Goal: Information Seeking & Learning: Learn about a topic

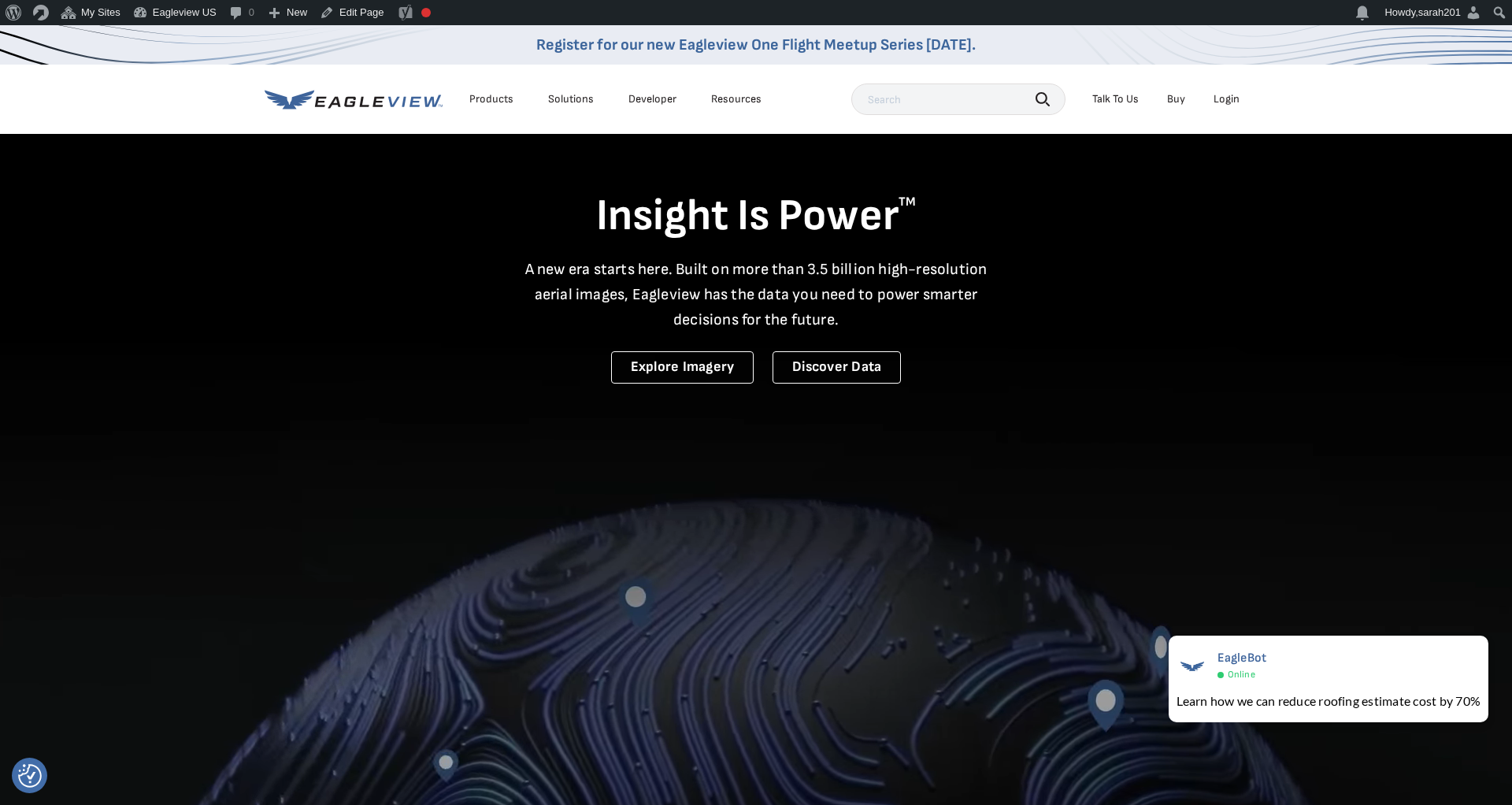
click at [488, 96] on div "Products" at bounding box center [492, 99] width 44 height 14
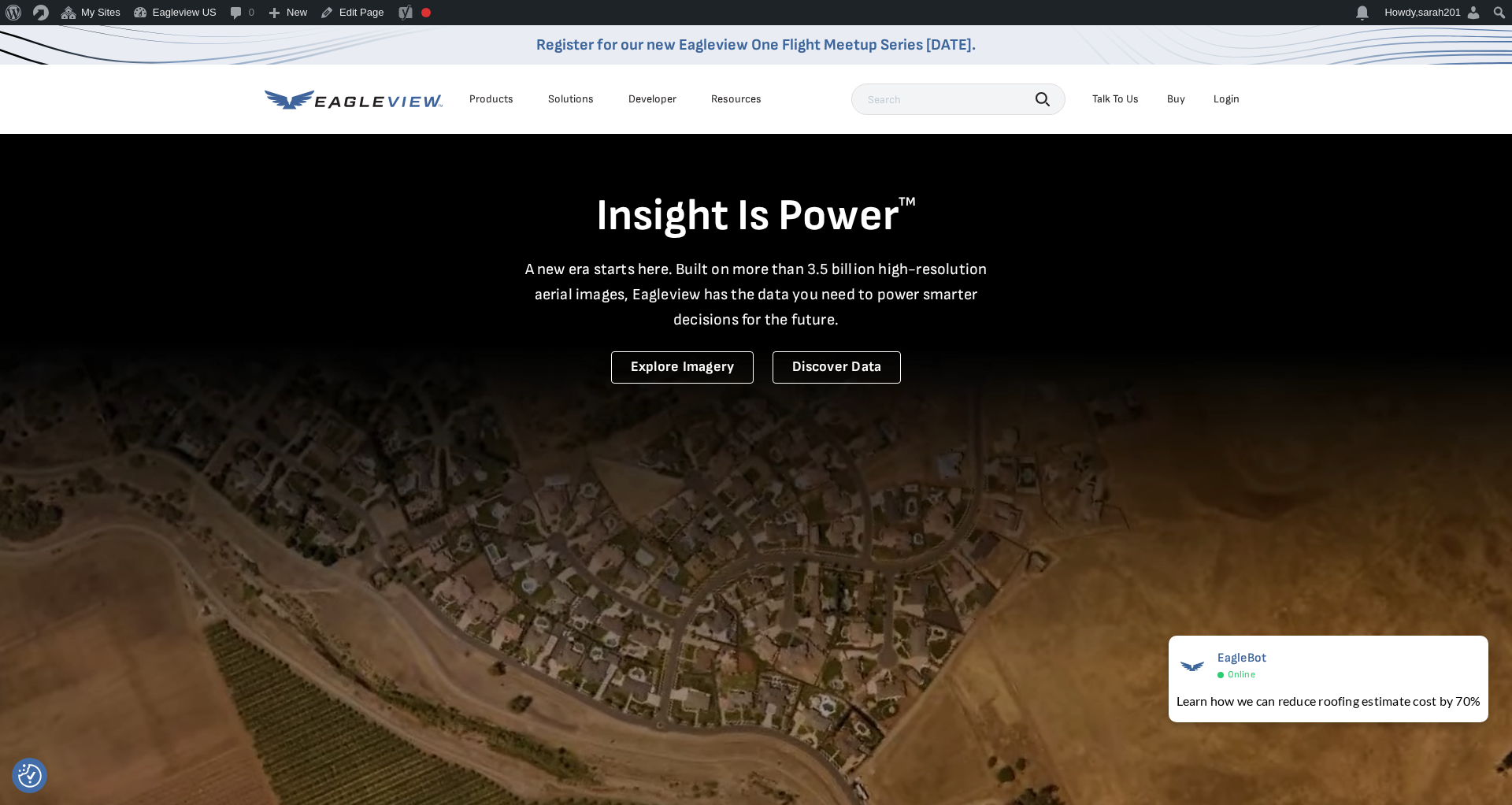
click at [487, 100] on div "Products" at bounding box center [492, 99] width 44 height 14
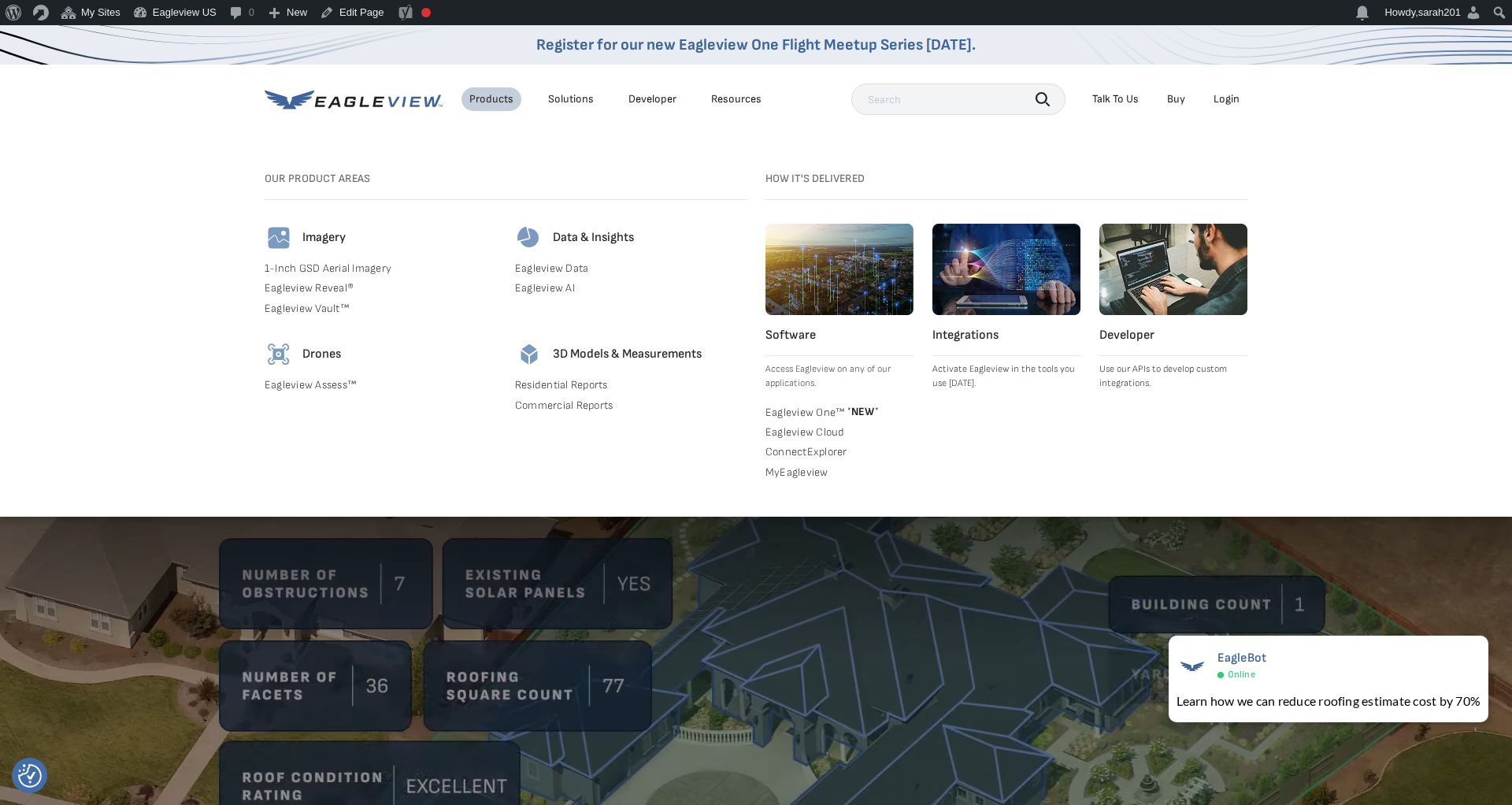
drag, startPoint x: 378, startPoint y: 383, endPoint x: 264, endPoint y: 385, distance: 114.0
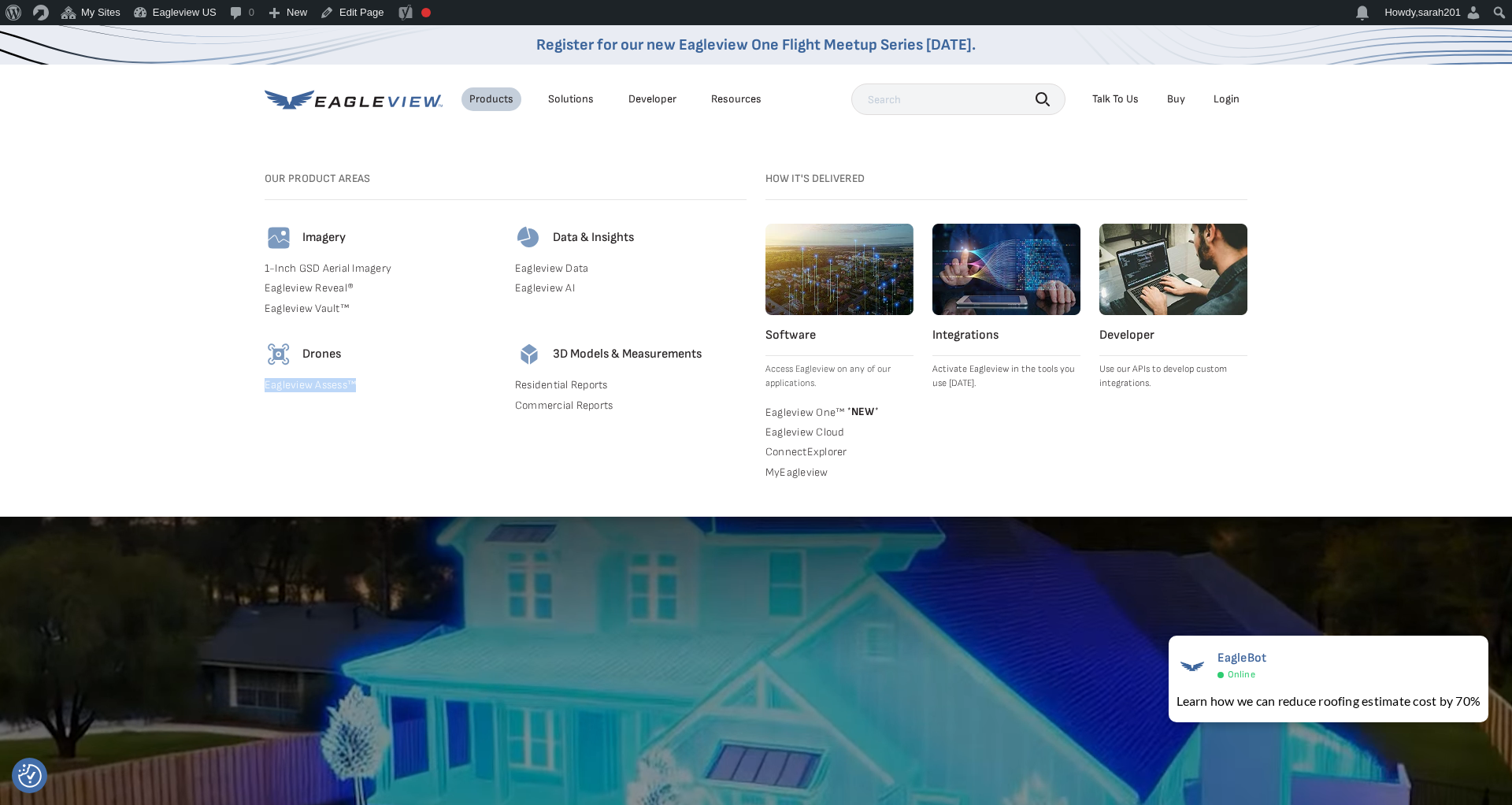
drag, startPoint x: 264, startPoint y: 385, endPoint x: 253, endPoint y: 385, distance: 11.0
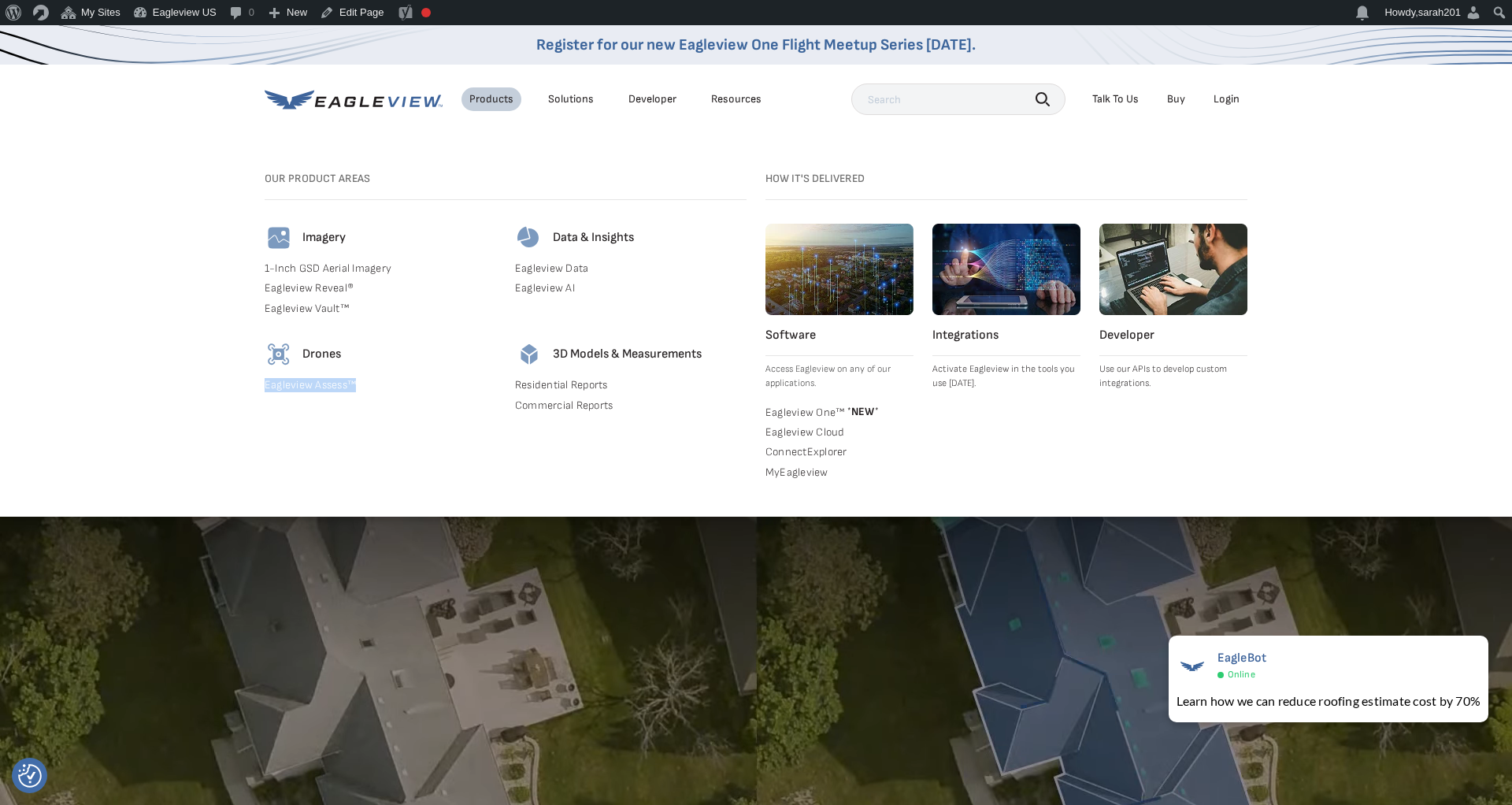
click at [253, 385] on div "Search Products Our Product Areas Imagery 1-Inch GSD Aerial Imagery *" at bounding box center [756, 334] width 1512 height 364
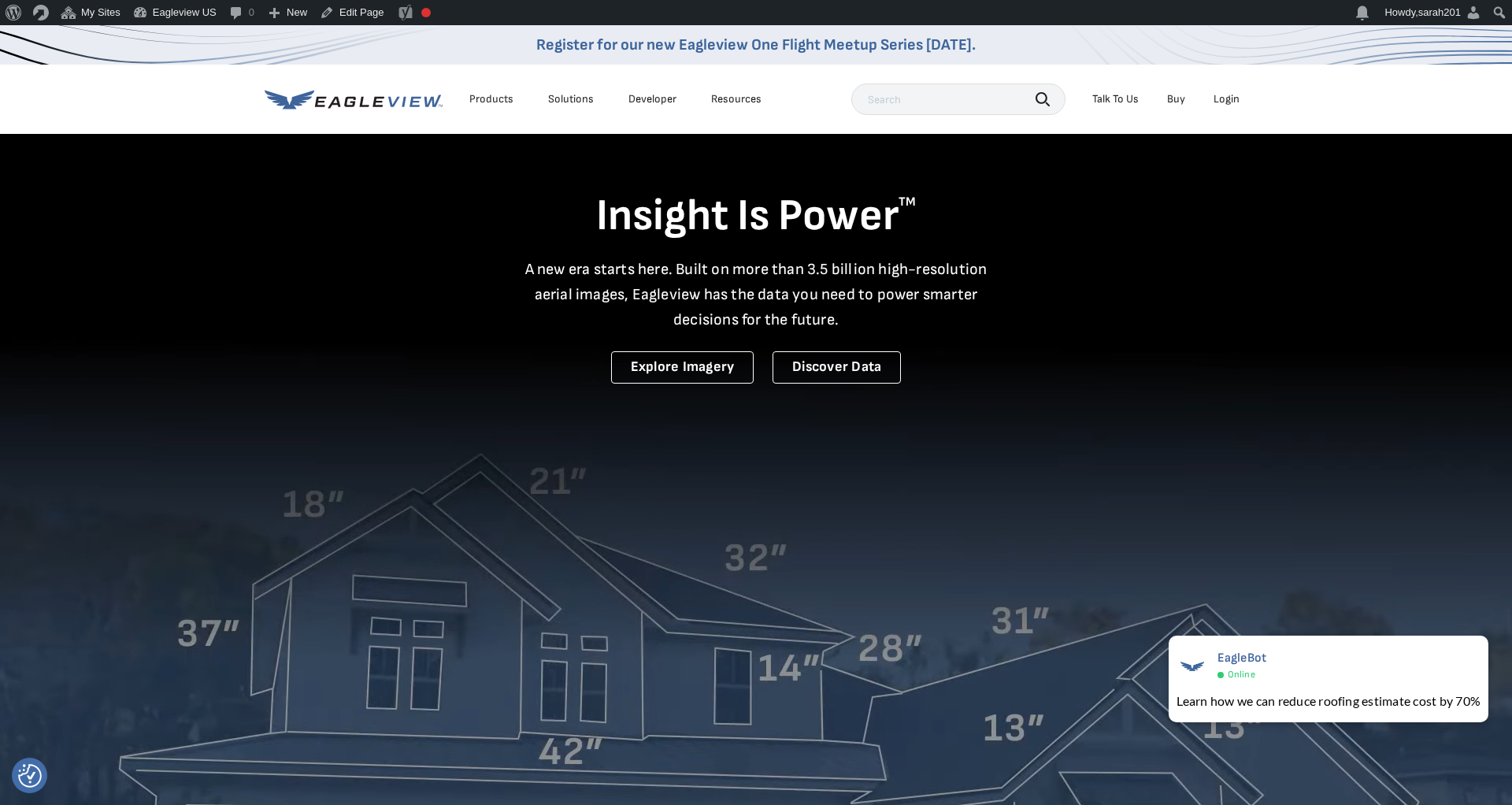
click at [497, 97] on div "Products" at bounding box center [492, 99] width 44 height 14
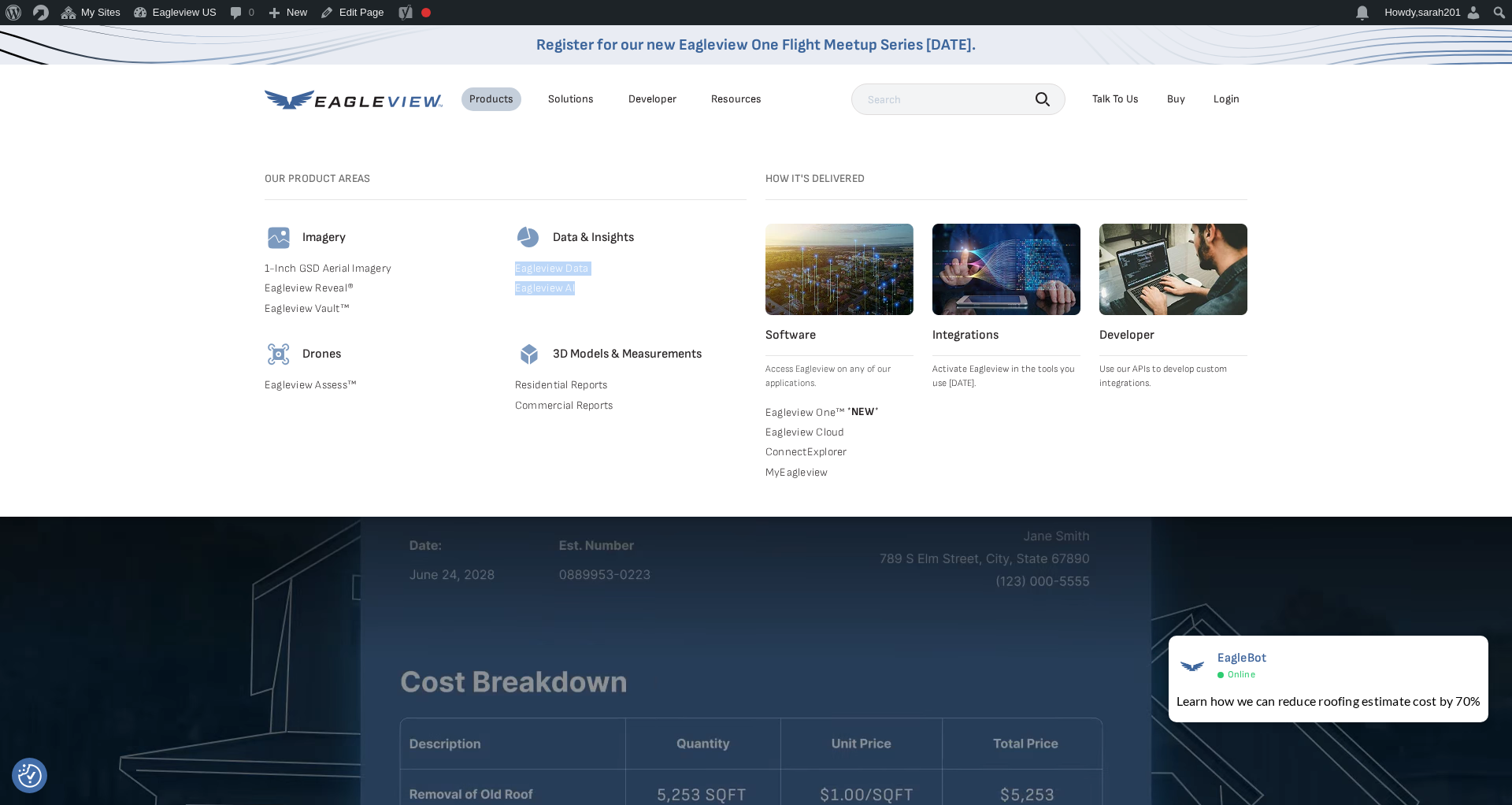
drag, startPoint x: 608, startPoint y: 303, endPoint x: 514, endPoint y: 269, distance: 100.0
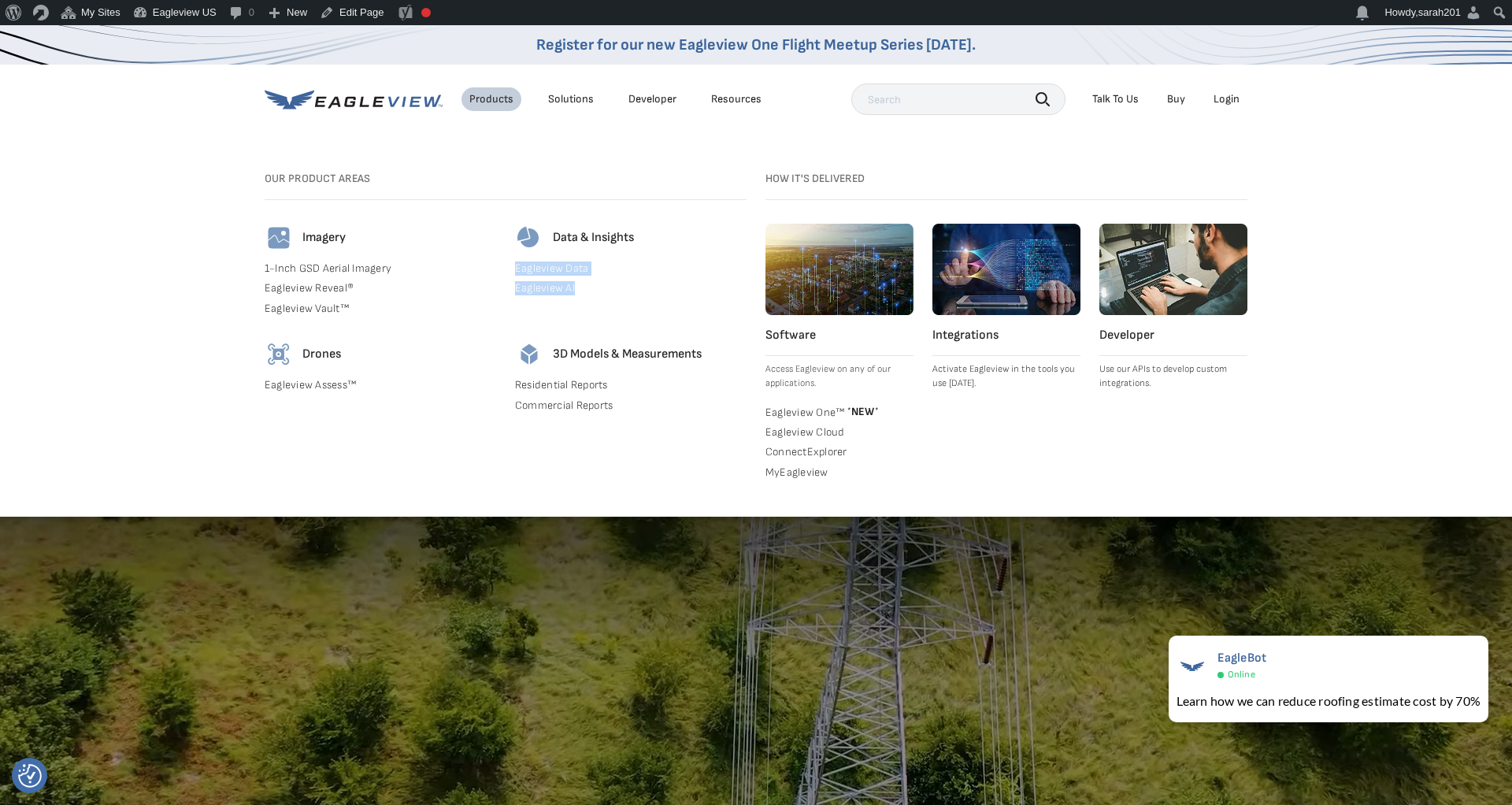
click at [514, 269] on div "Imagery 1-Inch GSD Aerial Imagery Eagleview Reveal® Eagleview Vault™ Data & Ins…" at bounding box center [505, 321] width 482 height 196
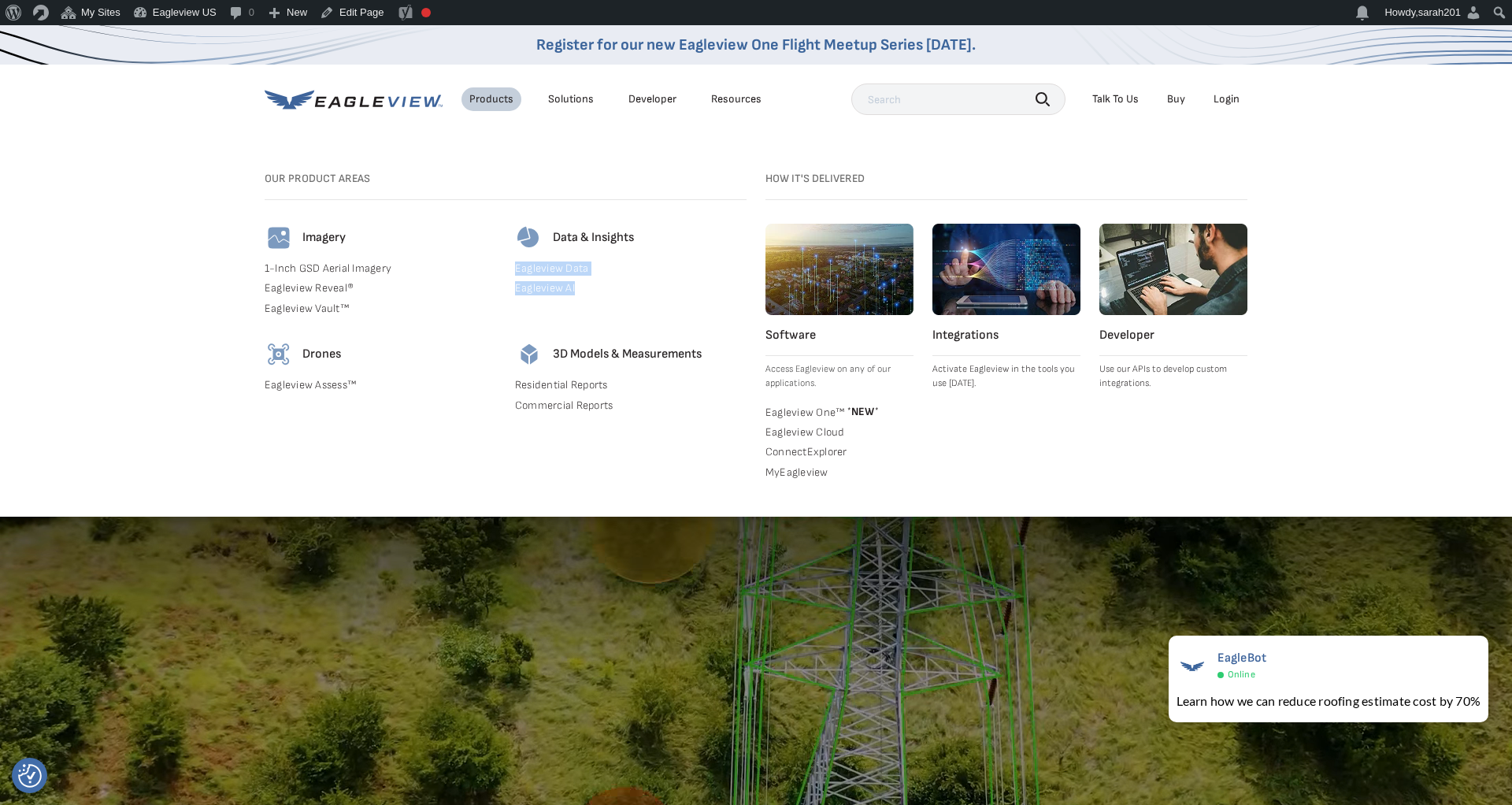
copy div "Eagleview Data Eagleview AI"
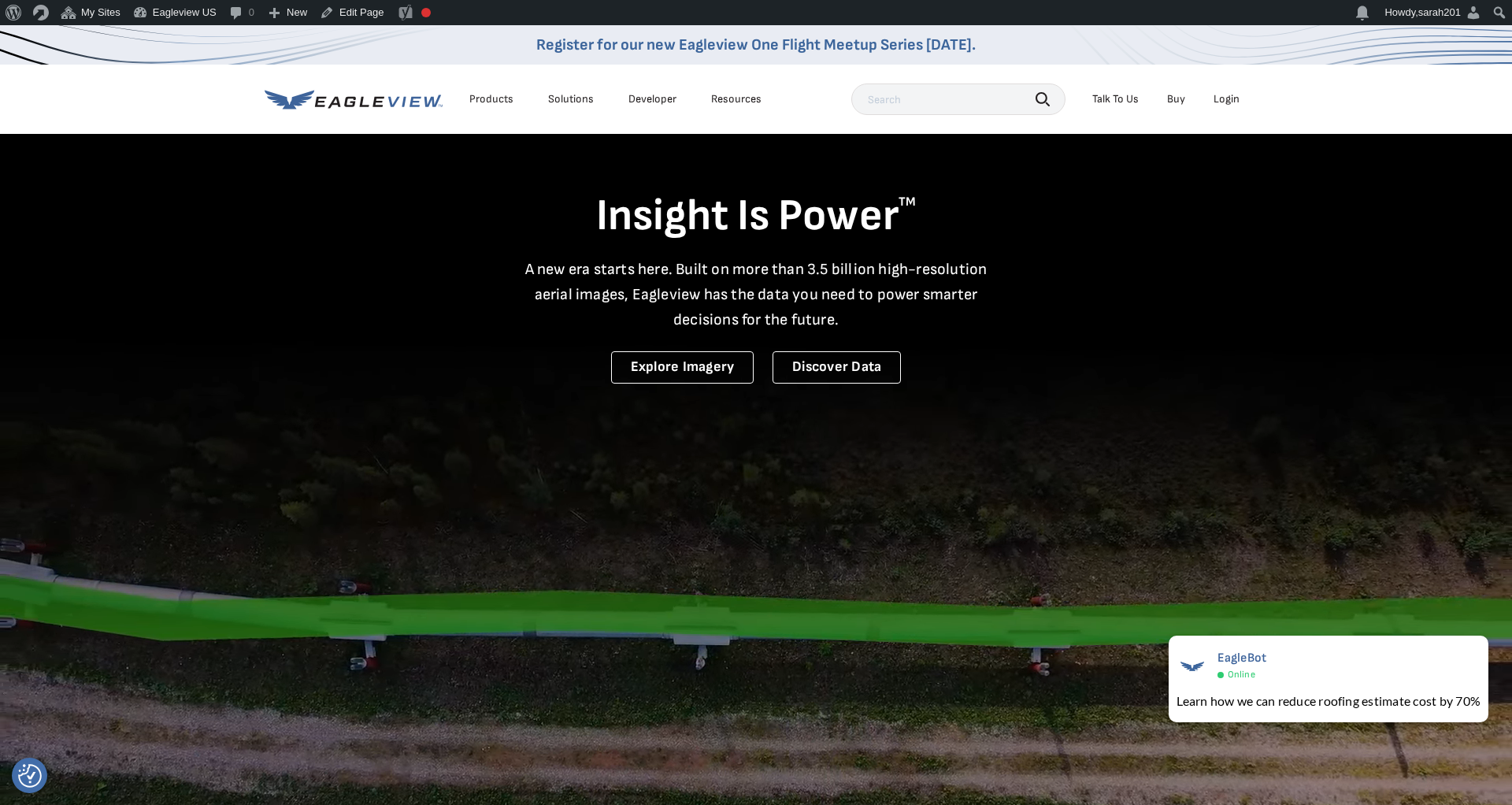
click at [487, 100] on div "Products" at bounding box center [492, 99] width 44 height 14
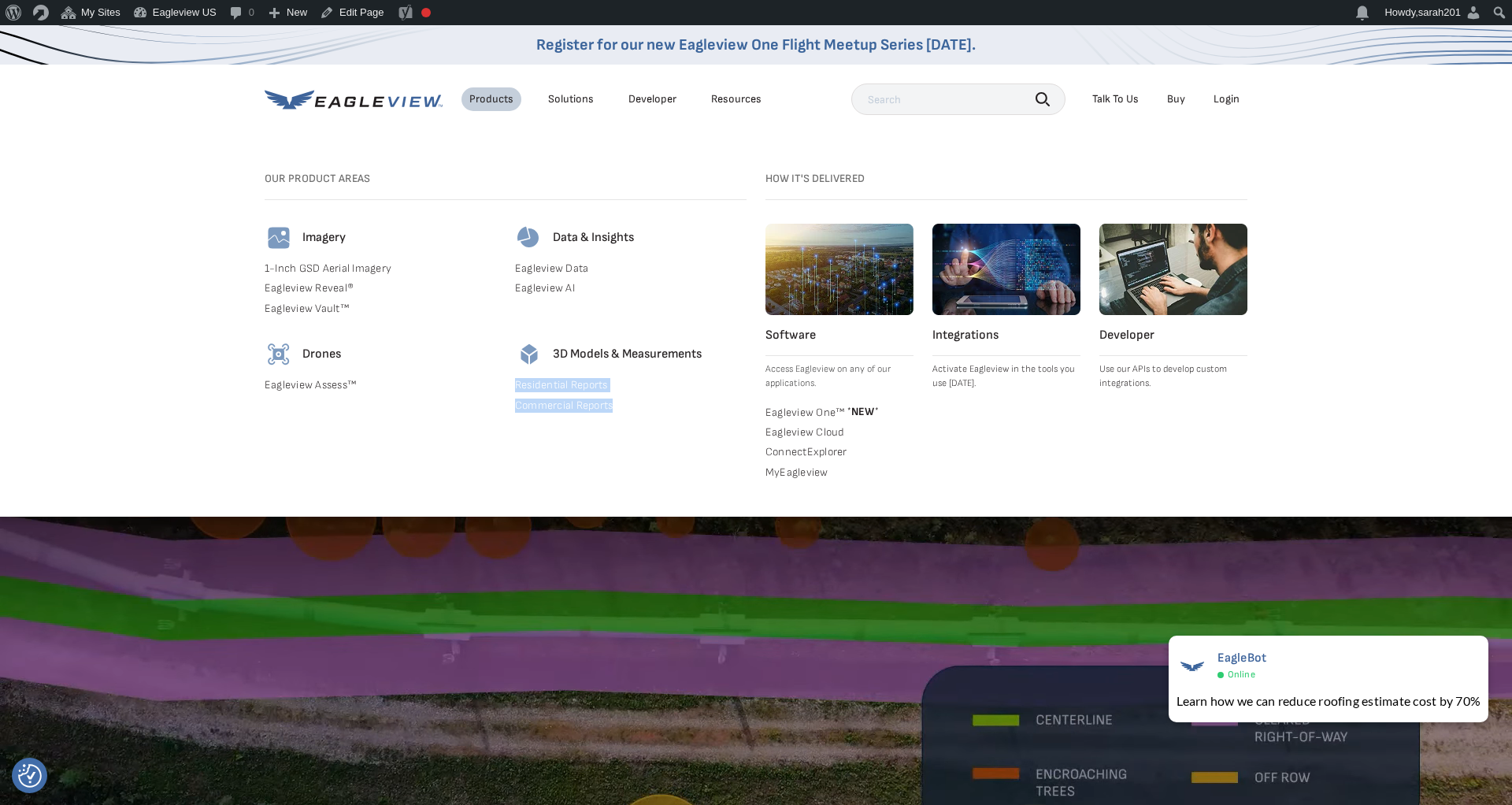
drag, startPoint x: 642, startPoint y: 418, endPoint x: 511, endPoint y: 386, distance: 134.9
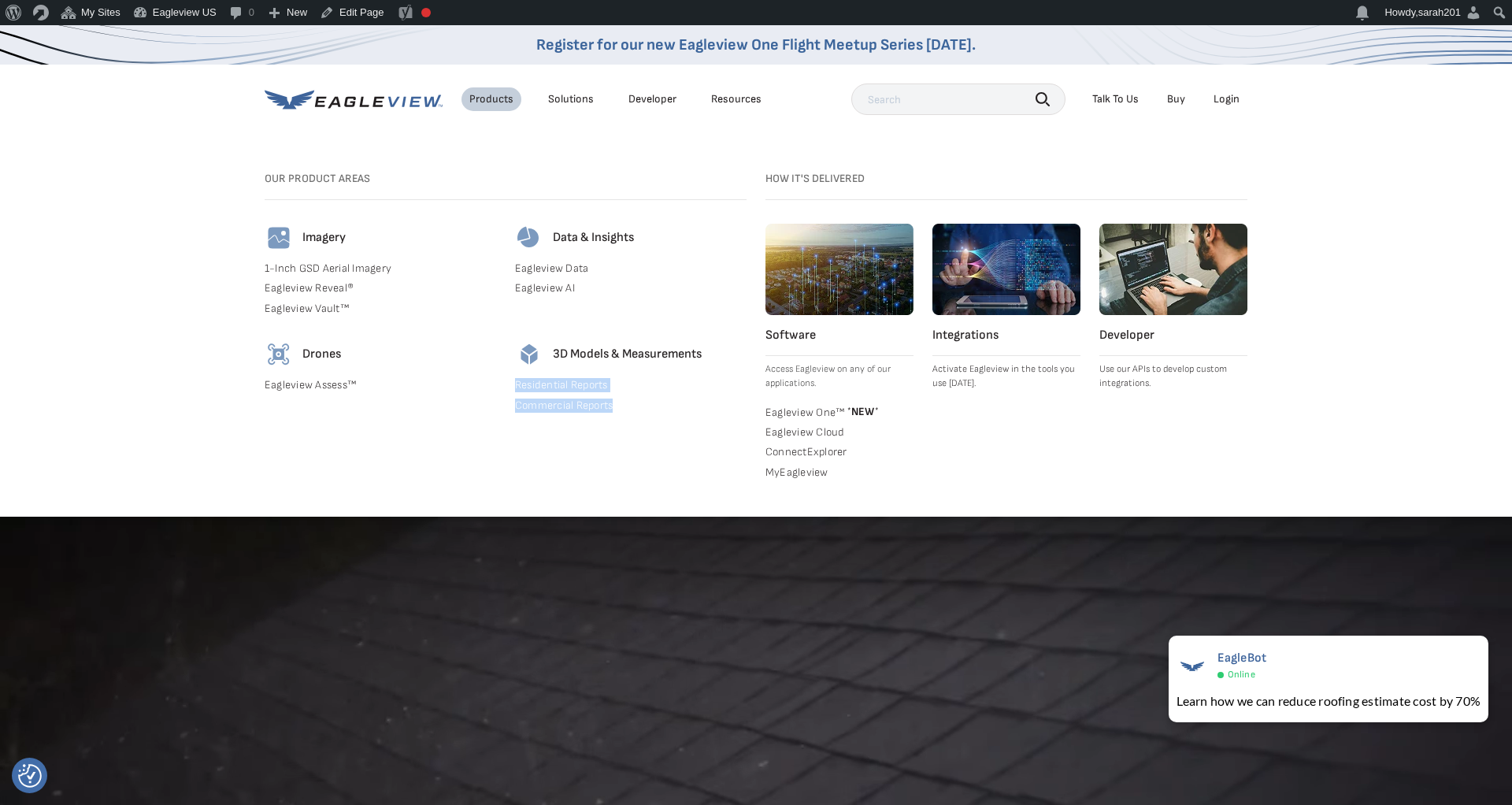
click at [511, 386] on div "Our Product Areas Imagery 1-Inch GSD Aerial Imagery Eagleview Reveal® Eagleview…" at bounding box center [505, 328] width 482 height 313
copy div "Residential Reports Commercial Reports"
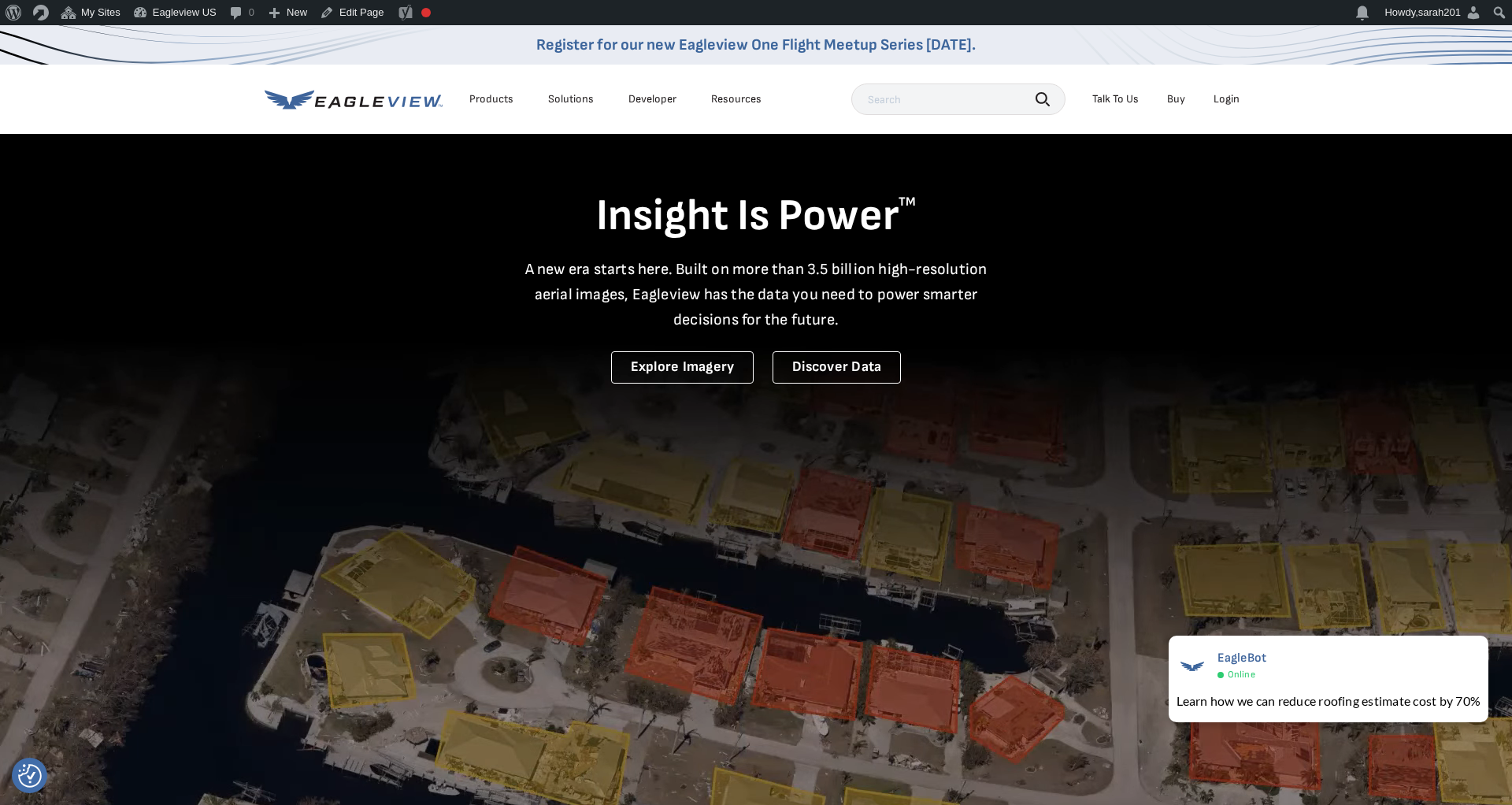
click at [495, 92] on div "Products" at bounding box center [492, 99] width 44 height 14
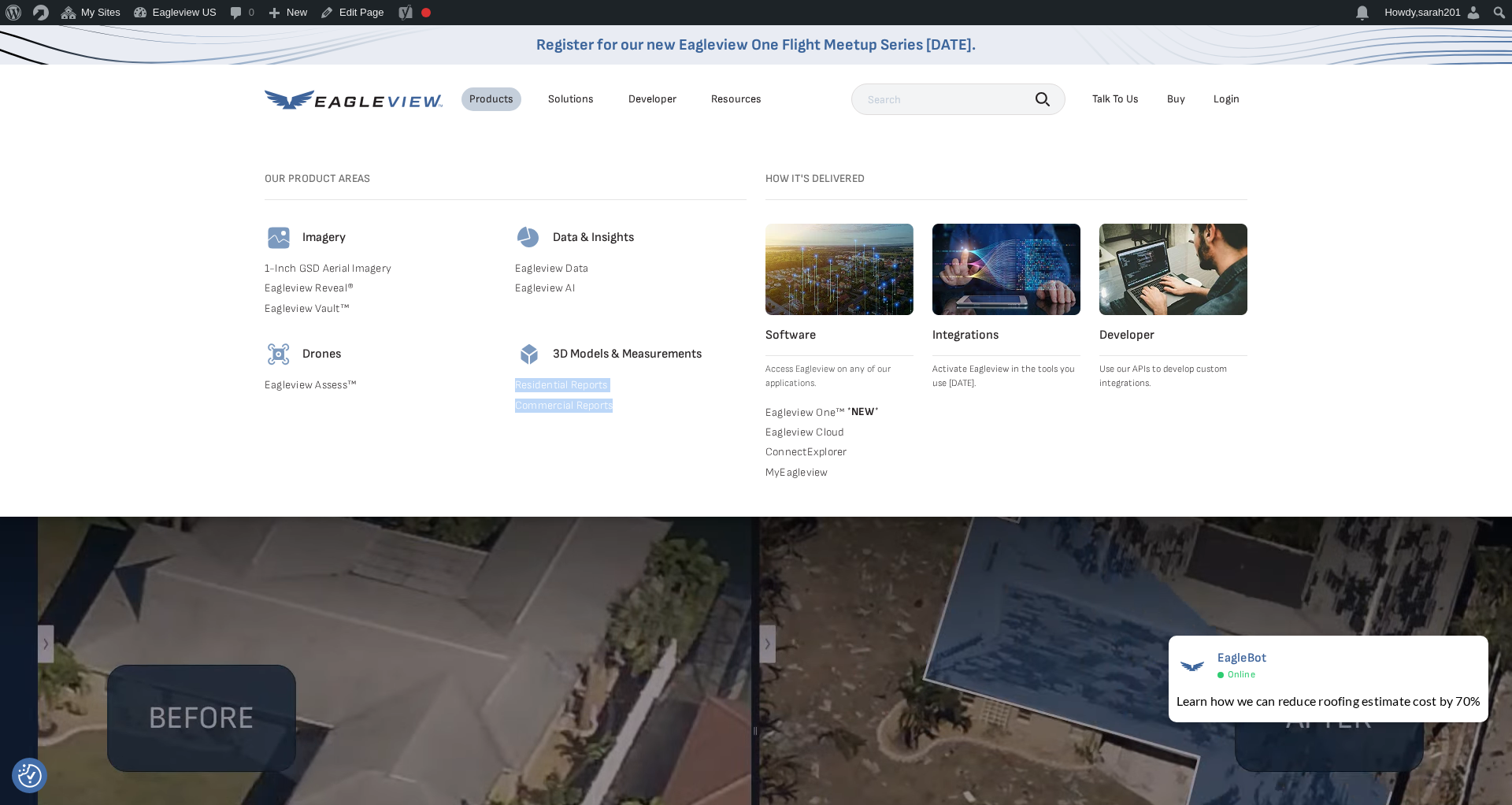
drag, startPoint x: 863, startPoint y: 494, endPoint x: 766, endPoint y: 410, distance: 128.3
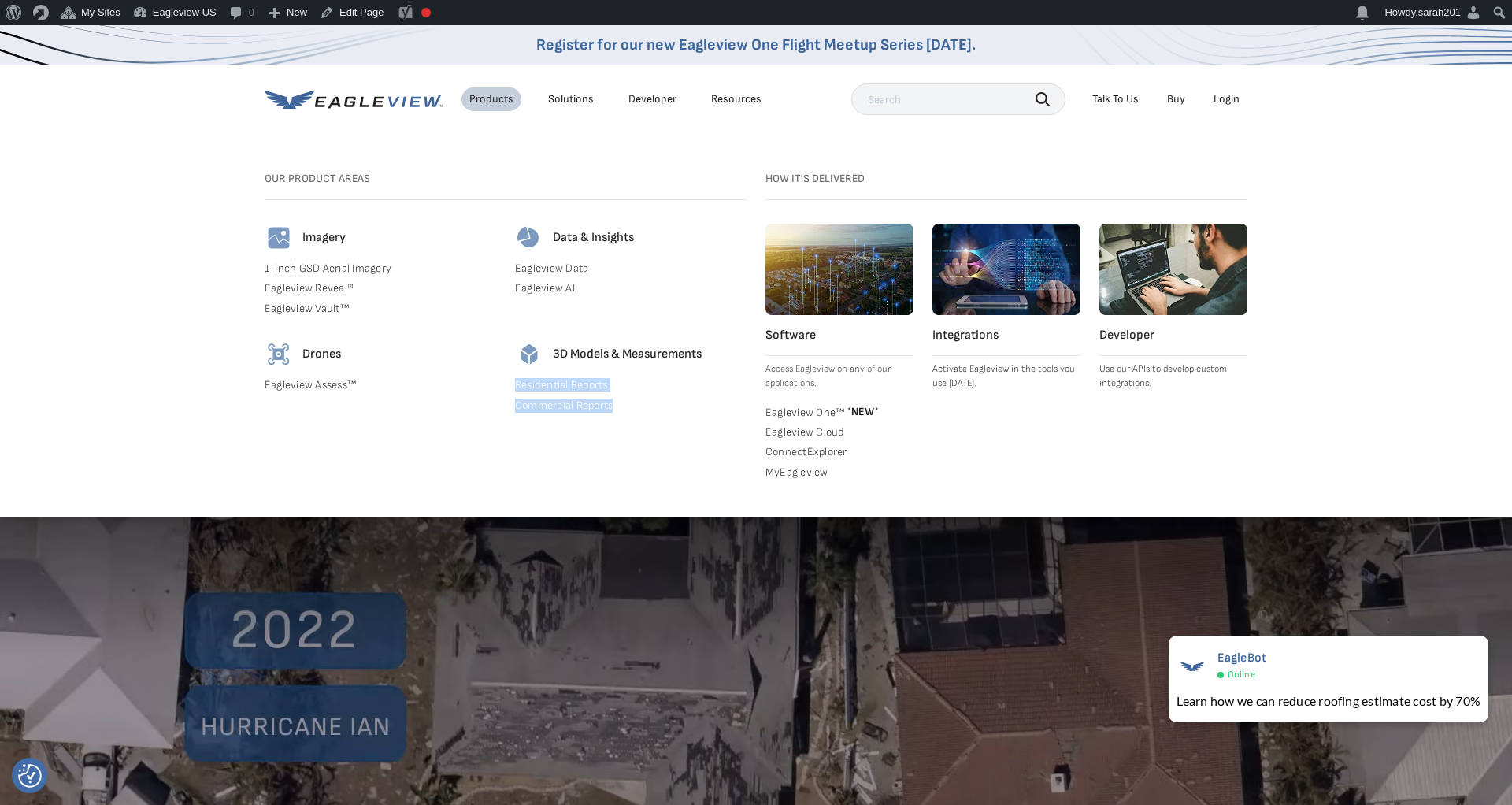
click at [766, 410] on div "Search Products Our Product Areas Imagery 1-Inch GSD Aerial Imagery *" at bounding box center [756, 334] width 1512 height 364
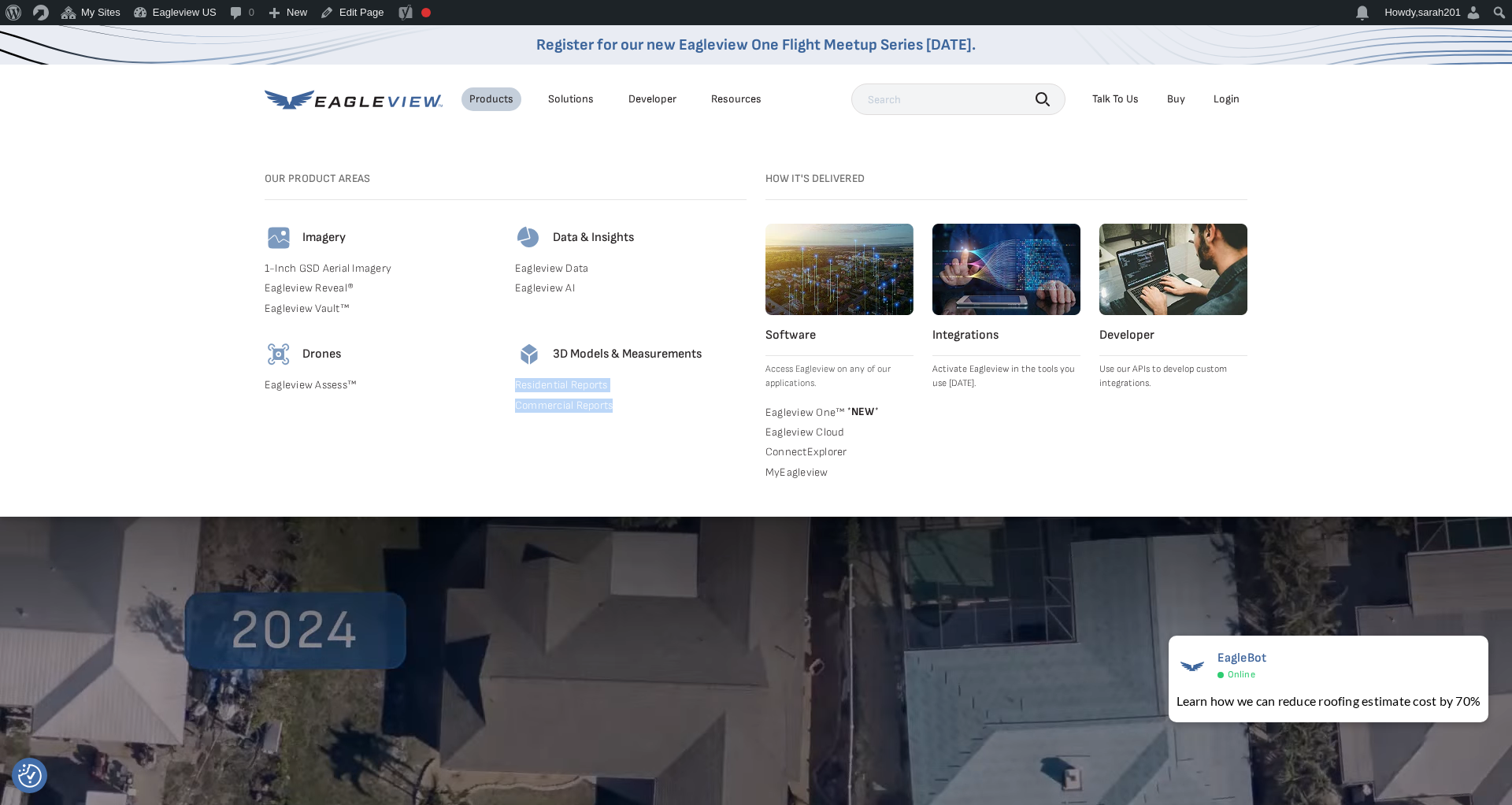
copy div "Eagleview One™ * NEW * Eagleview Cloud ConnectExplorer MyEagleview"
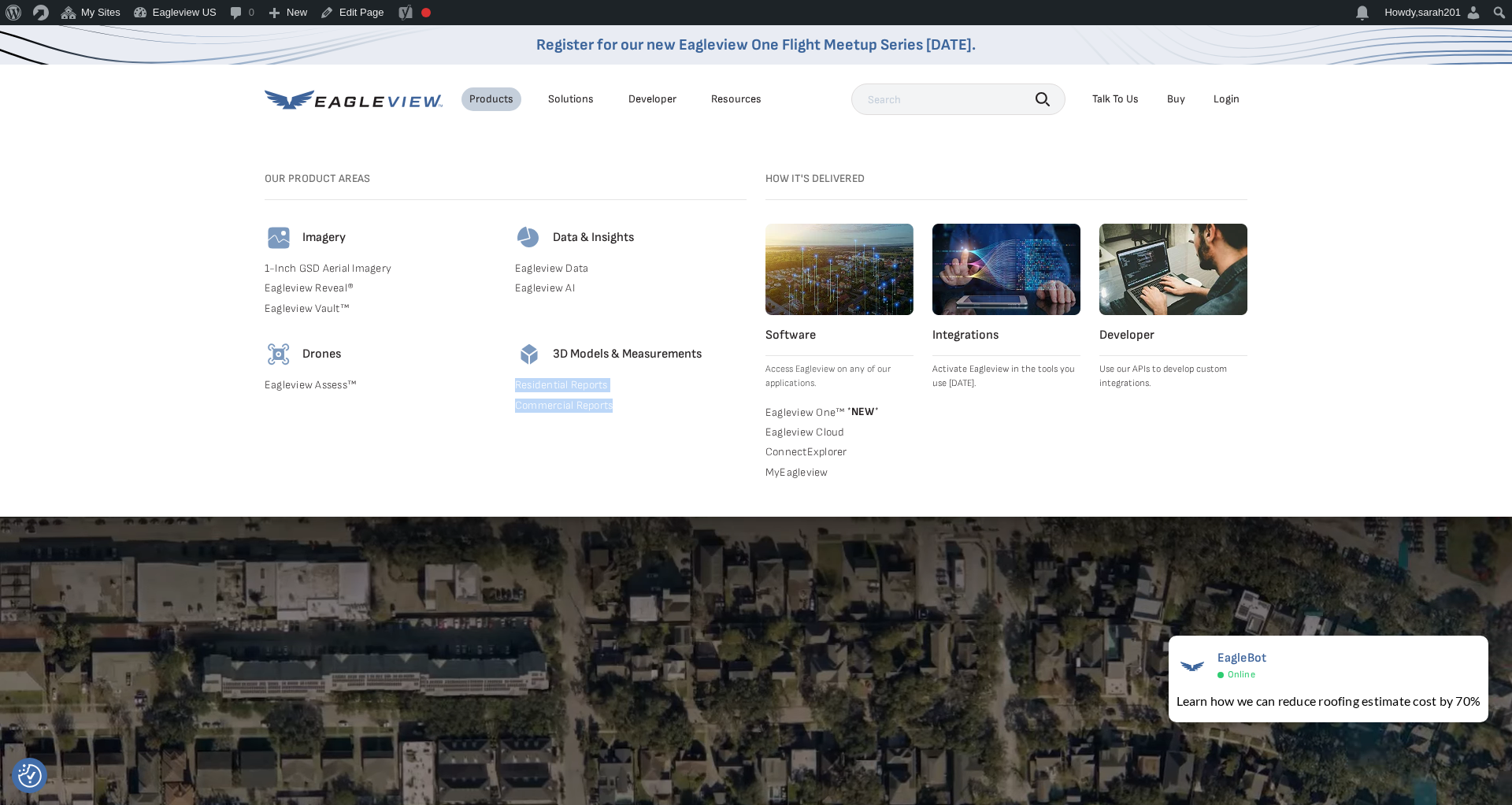
drag, startPoint x: 953, startPoint y: 342, endPoint x: 989, endPoint y: 396, distance: 64.9
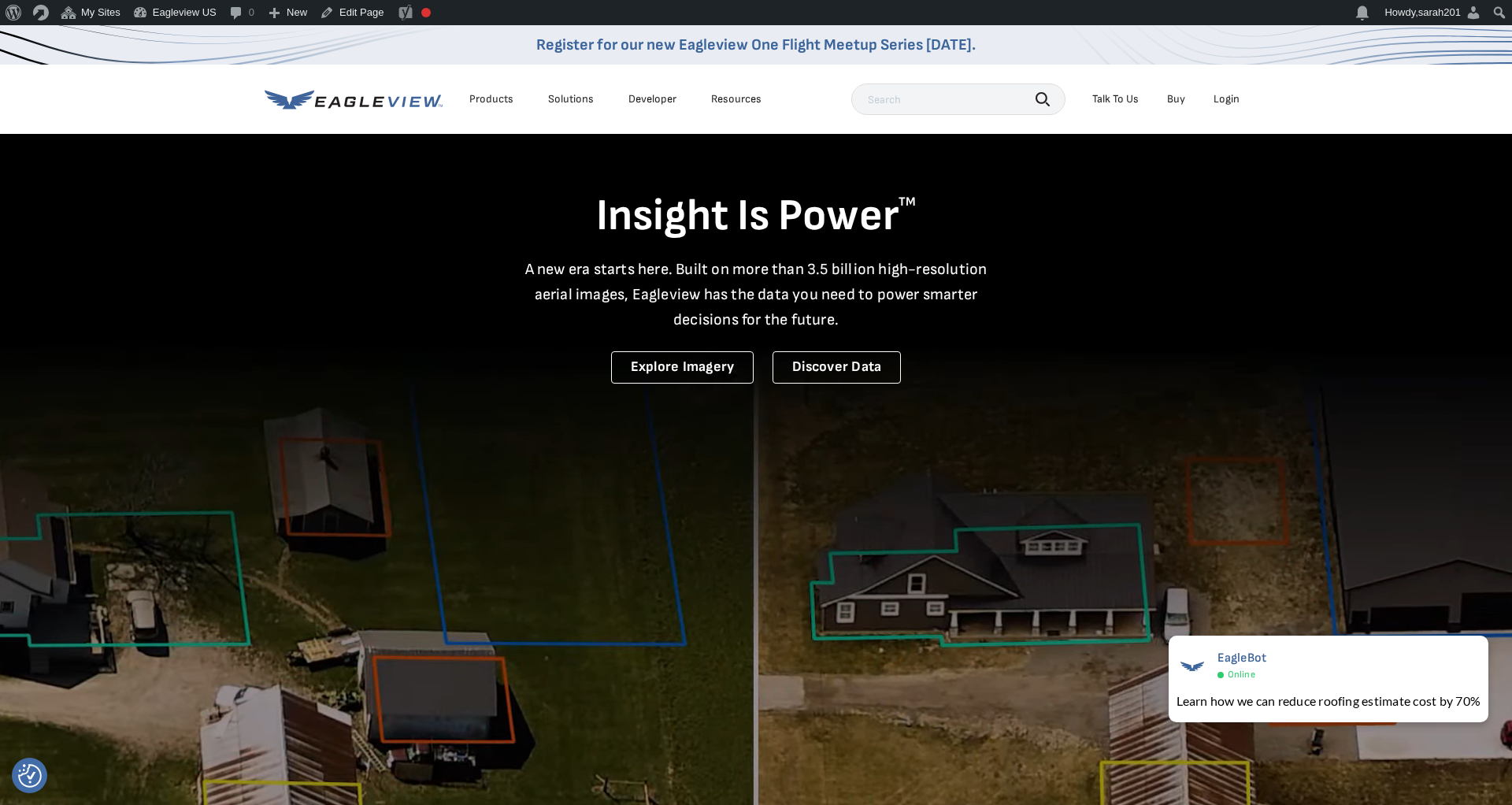
click at [489, 98] on div "Products" at bounding box center [492, 99] width 44 height 14
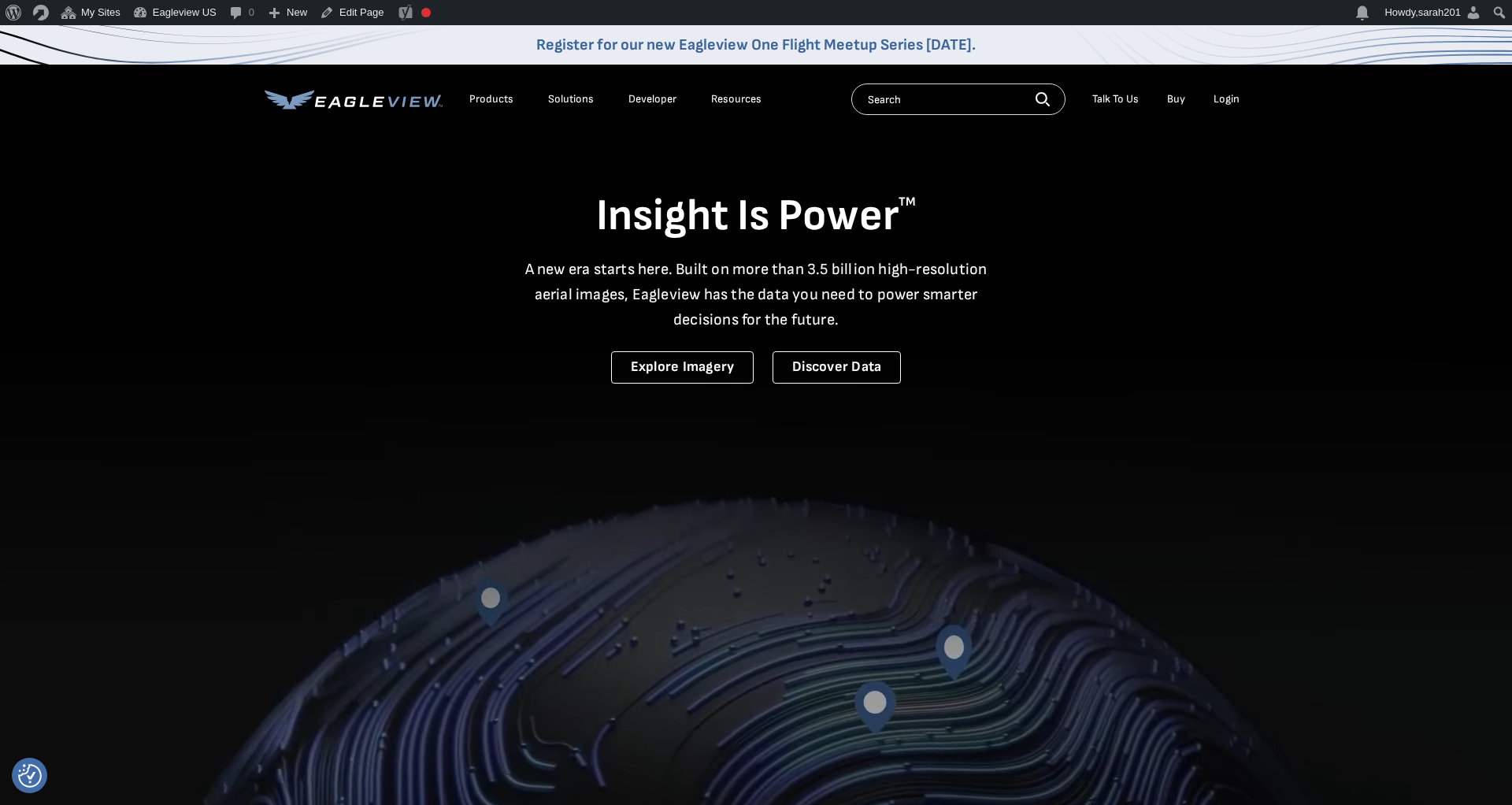
click at [507, 100] on div "Products" at bounding box center [492, 99] width 44 height 14
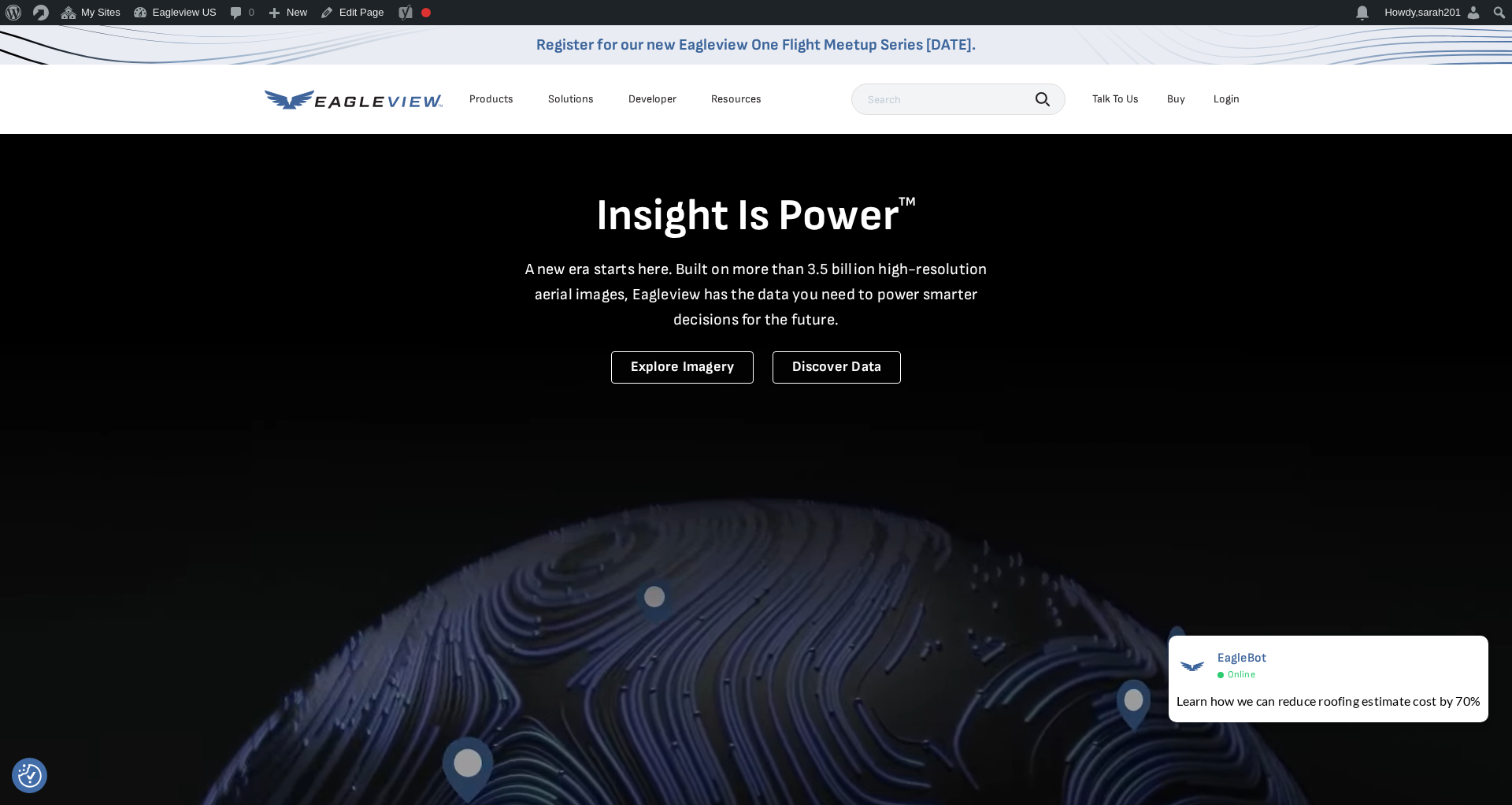
click at [475, 104] on div "Products" at bounding box center [492, 99] width 44 height 14
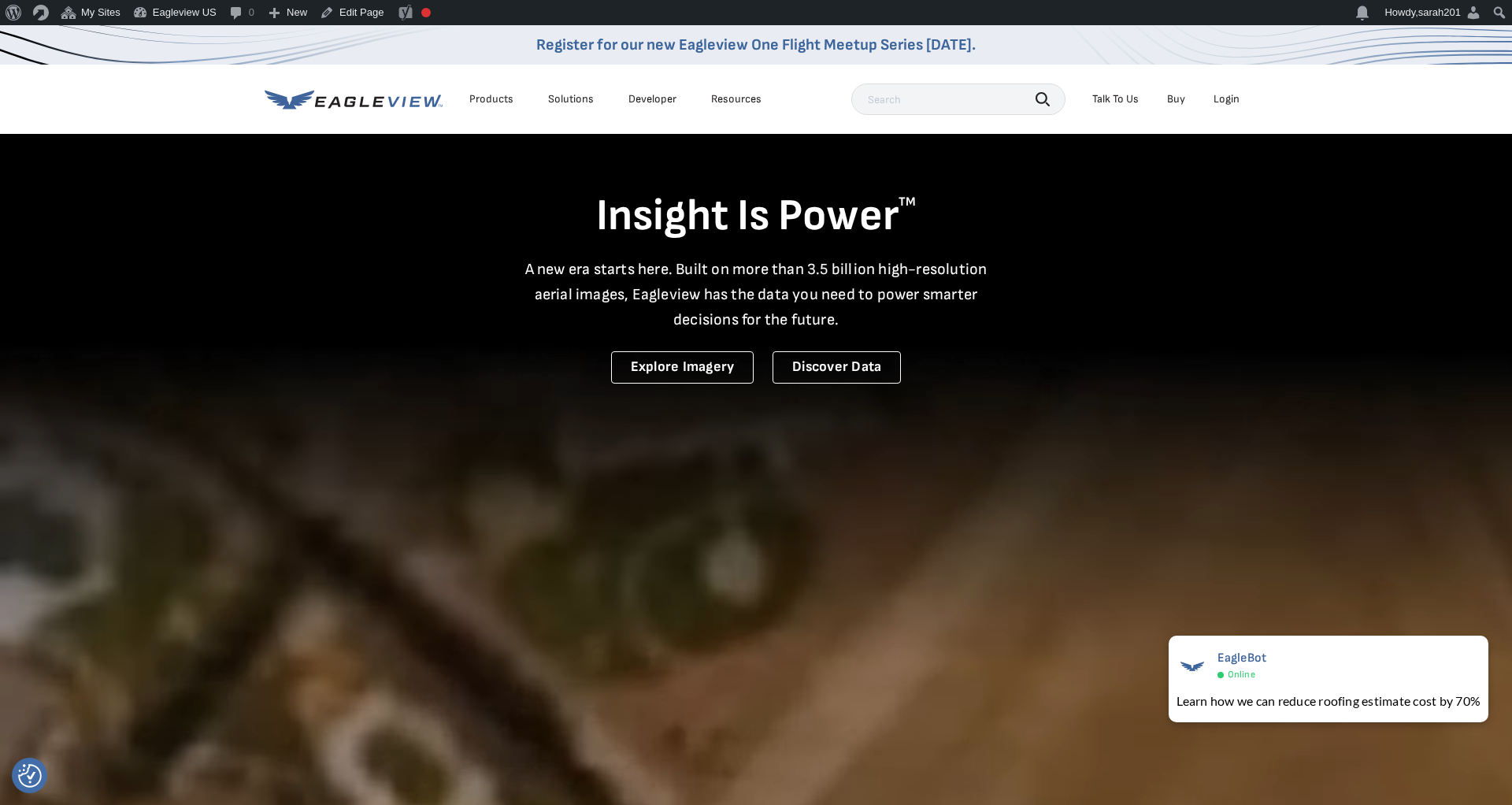
click at [488, 104] on div "Products" at bounding box center [492, 99] width 44 height 14
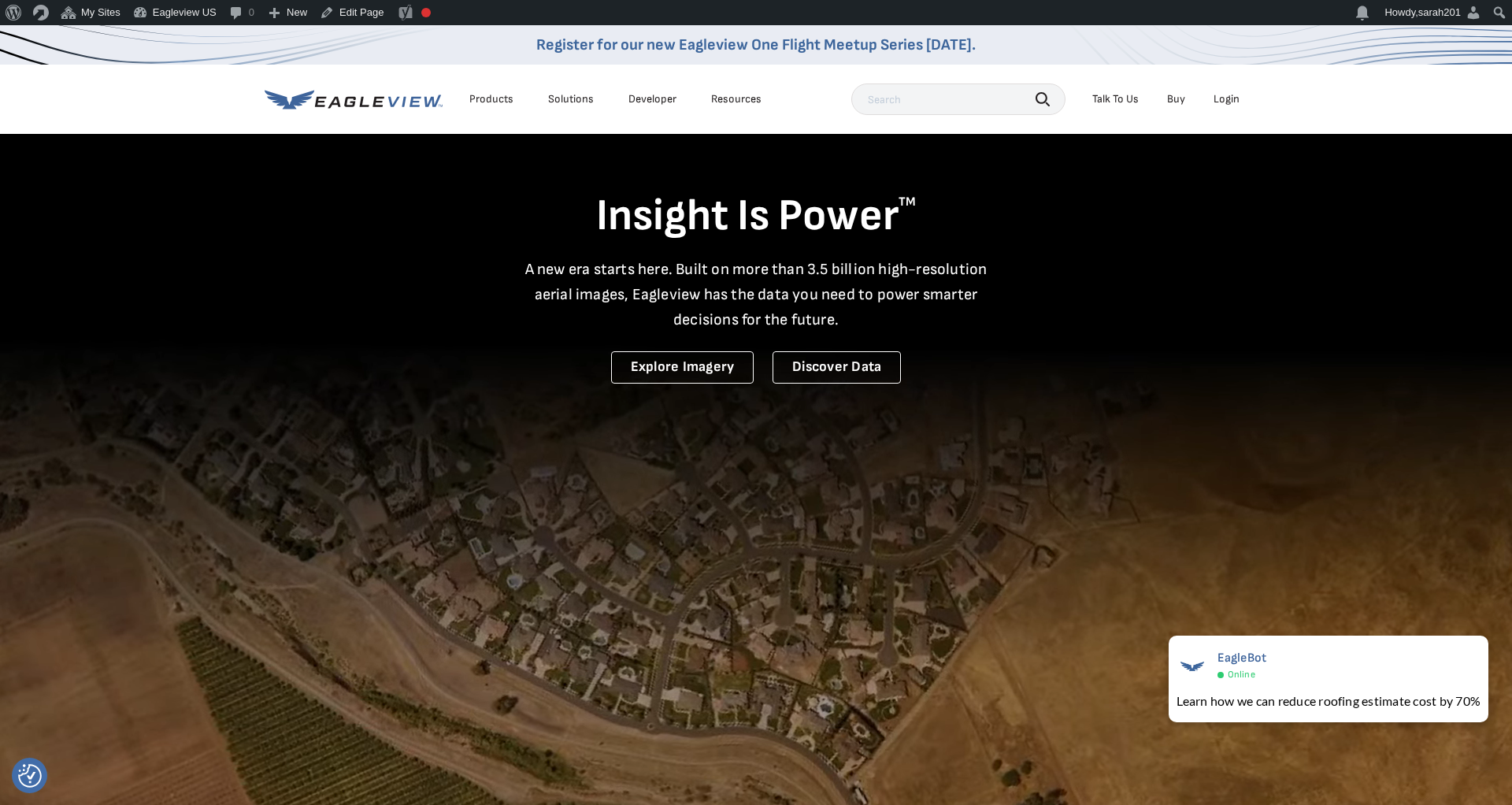
click at [492, 104] on div "Products" at bounding box center [492, 99] width 44 height 14
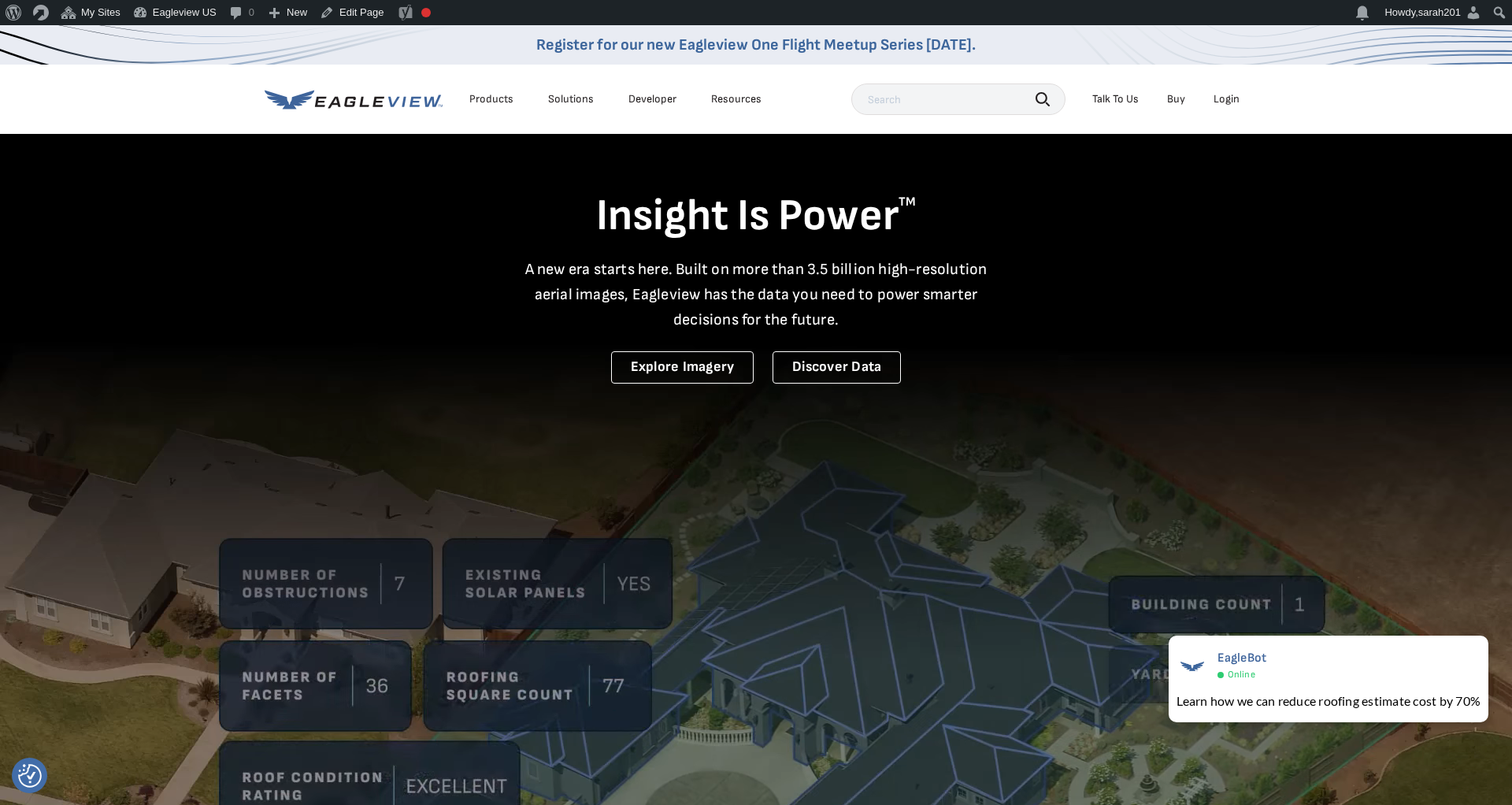
click at [308, 276] on div "Insight Is Power TM A new era starts here. Built on more than 3.5 billion high-…" at bounding box center [756, 258] width 983 height 251
